Goal: Task Accomplishment & Management: Use online tool/utility

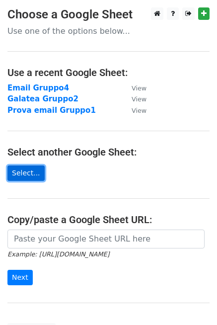
click at [24, 171] on link "Select..." at bounding box center [25, 172] width 37 height 15
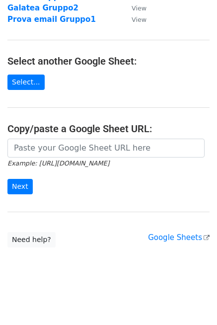
scroll to position [91, 0]
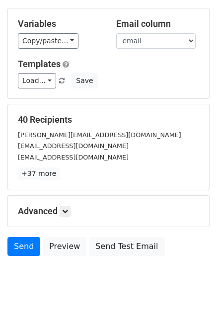
scroll to position [99, 0]
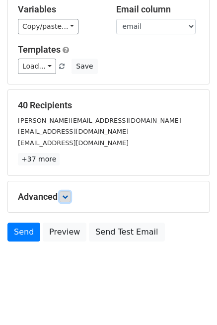
click at [70, 194] on link at bounding box center [65, 196] width 11 height 11
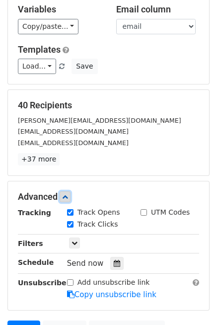
click at [64, 195] on icon at bounding box center [65, 197] width 6 height 6
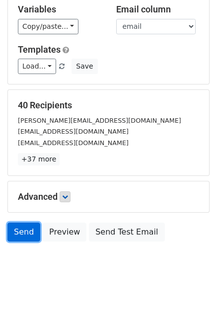
click at [14, 233] on link "Send" at bounding box center [23, 231] width 33 height 19
